Goal: Transaction & Acquisition: Purchase product/service

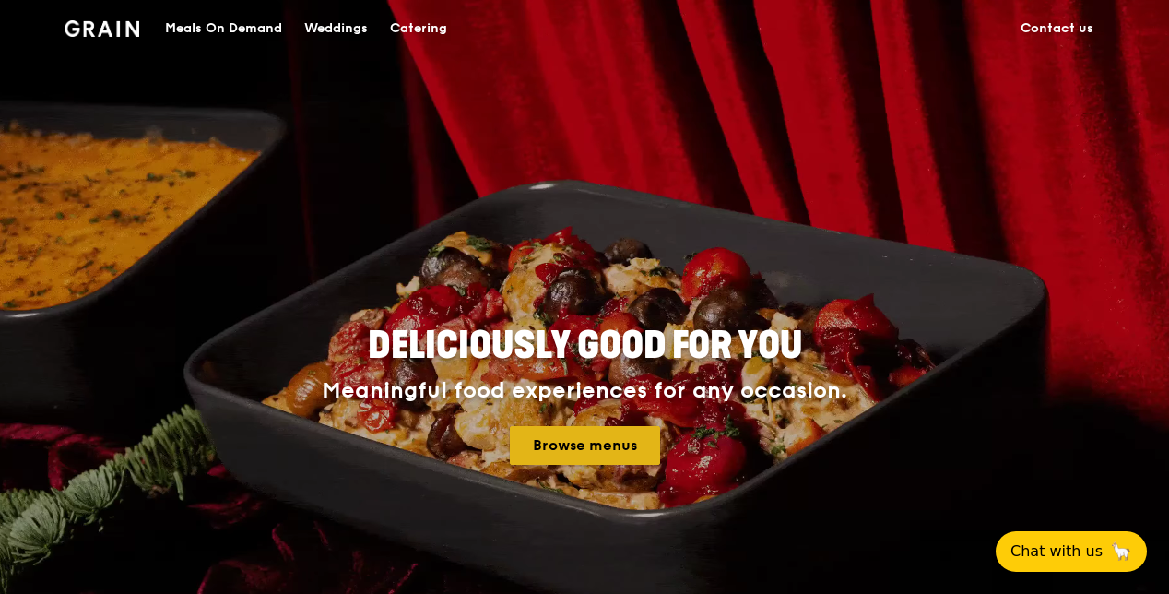
click at [594, 441] on link "Browse menus" at bounding box center [585, 445] width 150 height 39
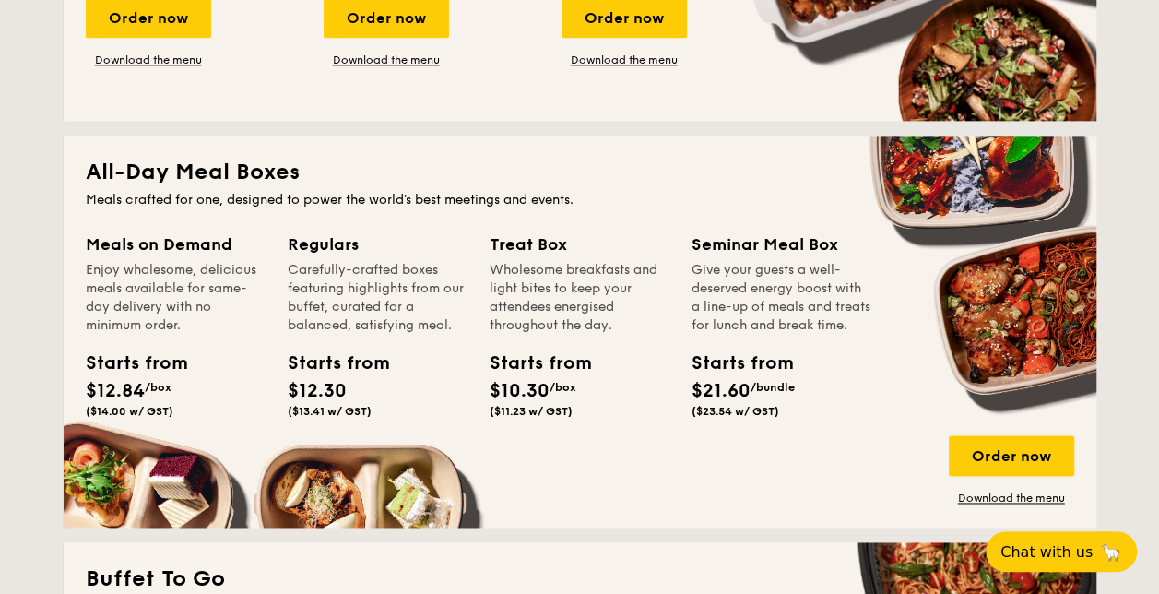
scroll to position [1106, 0]
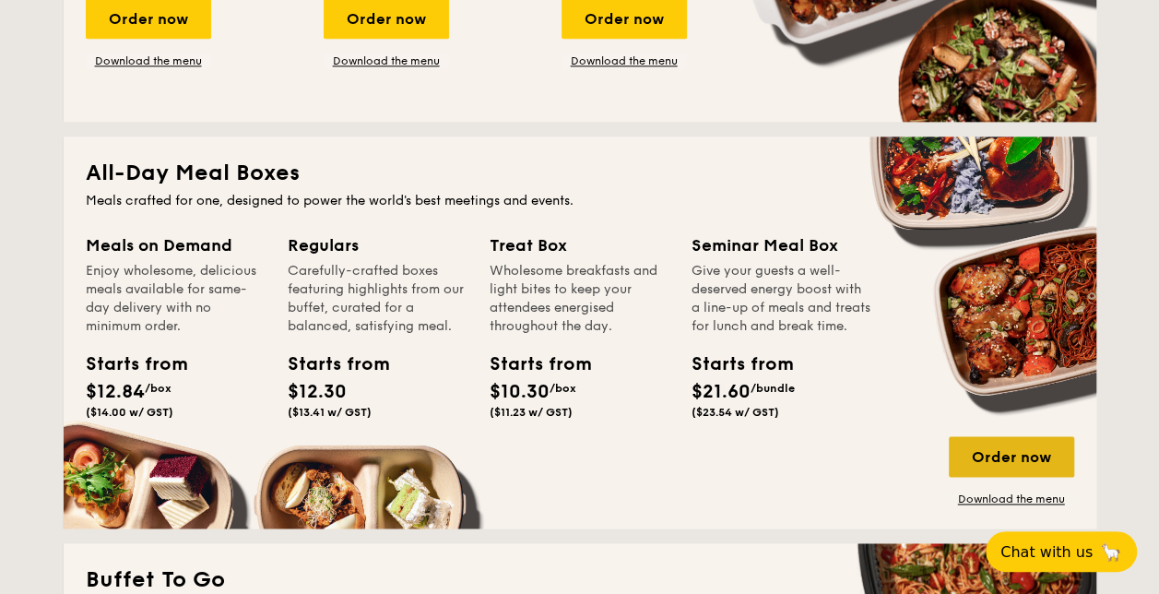
click at [998, 457] on div "Order now" at bounding box center [1011, 456] width 125 height 41
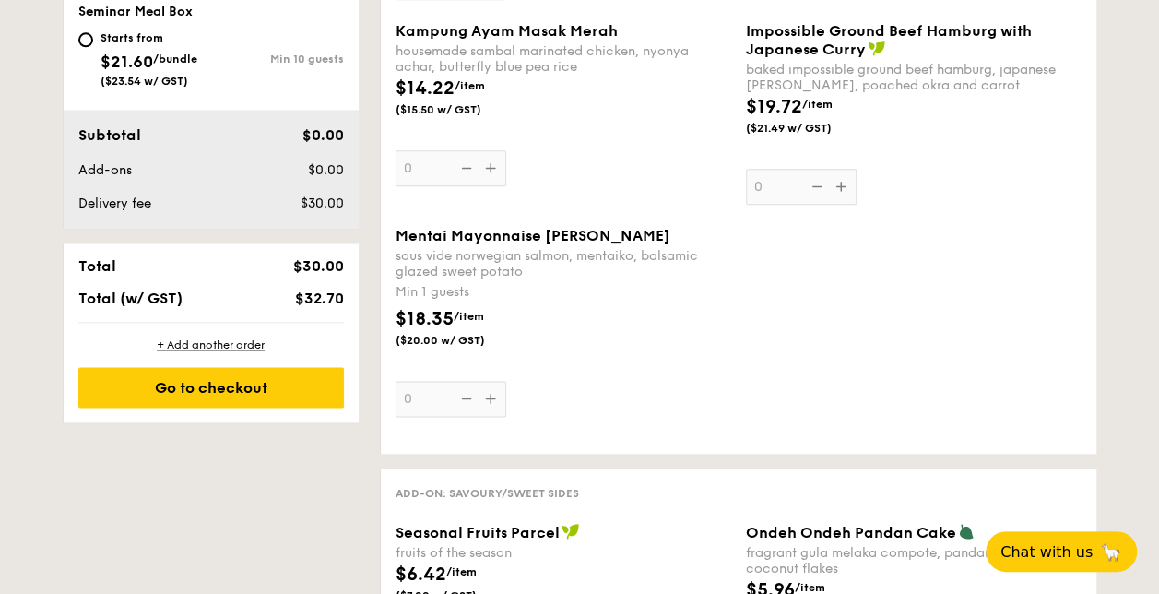
scroll to position [1106, 0]
